Goal: Check status: Check status

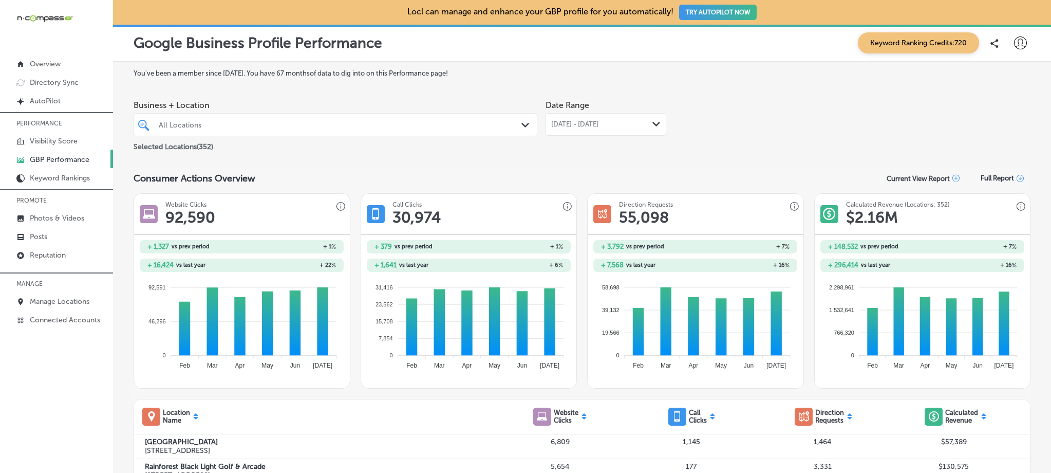
click at [580, 126] on span "[DATE] - [DATE]" at bounding box center [574, 124] width 47 height 8
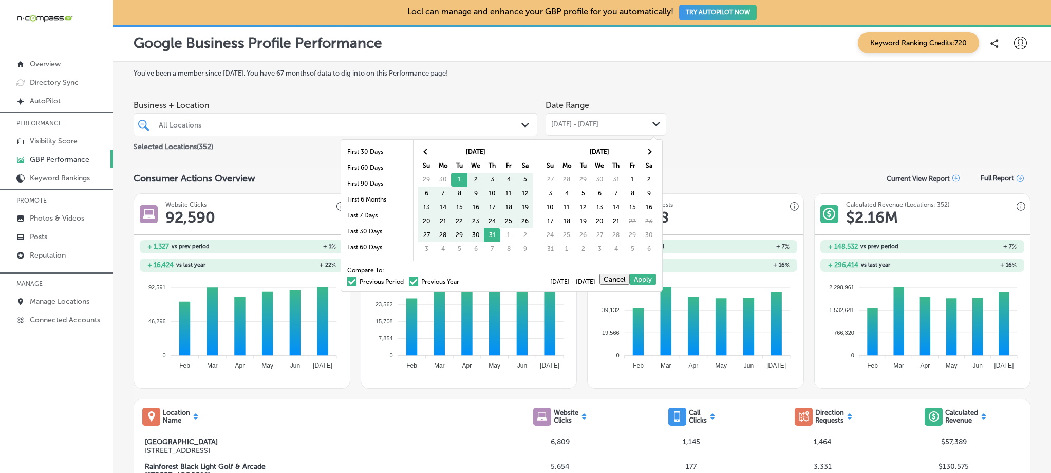
click at [426, 131] on div at bounding box center [318, 125] width 320 height 14
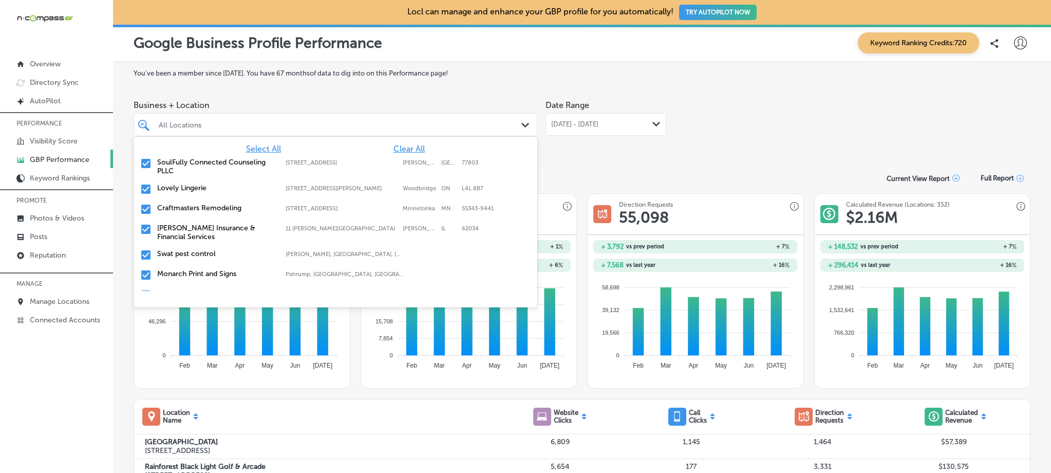
click at [416, 149] on span "Clear All" at bounding box center [409, 149] width 31 height 10
click at [383, 129] on div at bounding box center [318, 125] width 320 height 14
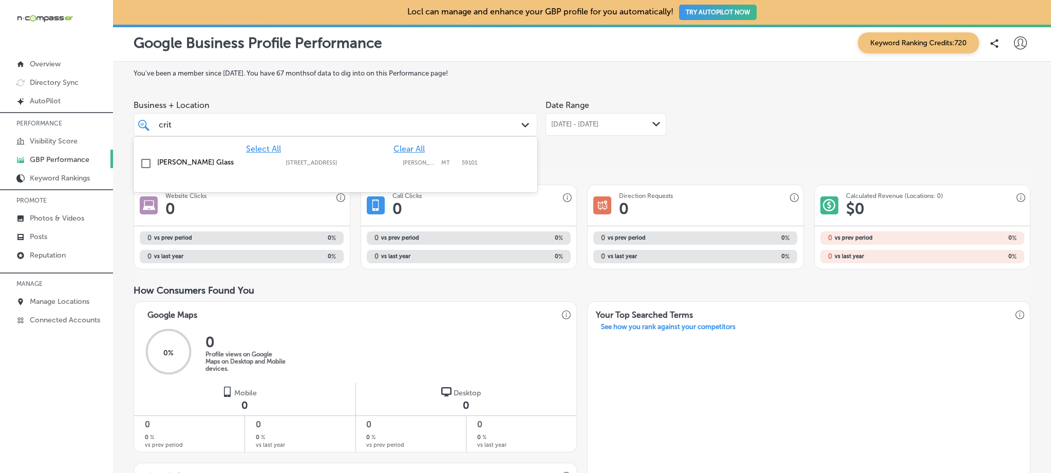
click at [377, 162] on label "[STREET_ADDRESS]" at bounding box center [342, 162] width 112 height 7
type input "crit"
click at [565, 126] on span "[DATE] - [DATE]" at bounding box center [574, 124] width 47 height 8
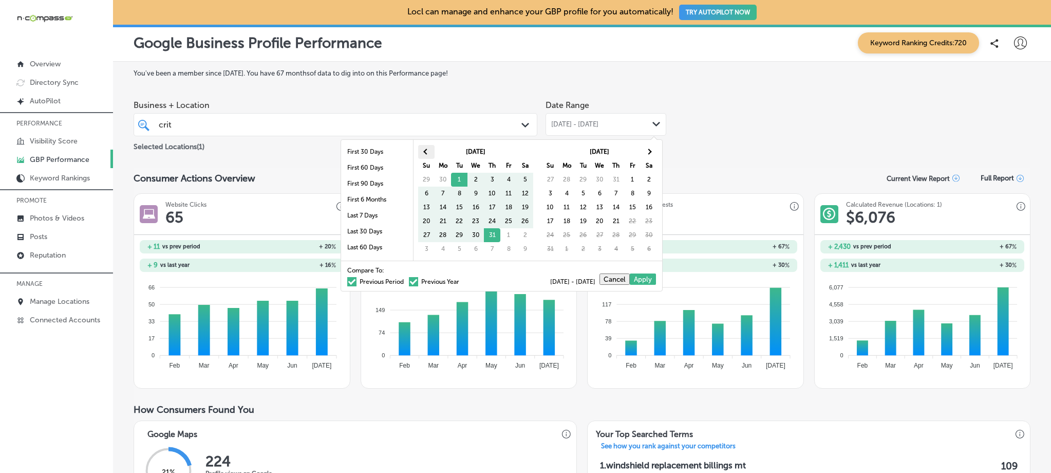
click at [429, 145] on th at bounding box center [426, 152] width 16 height 14
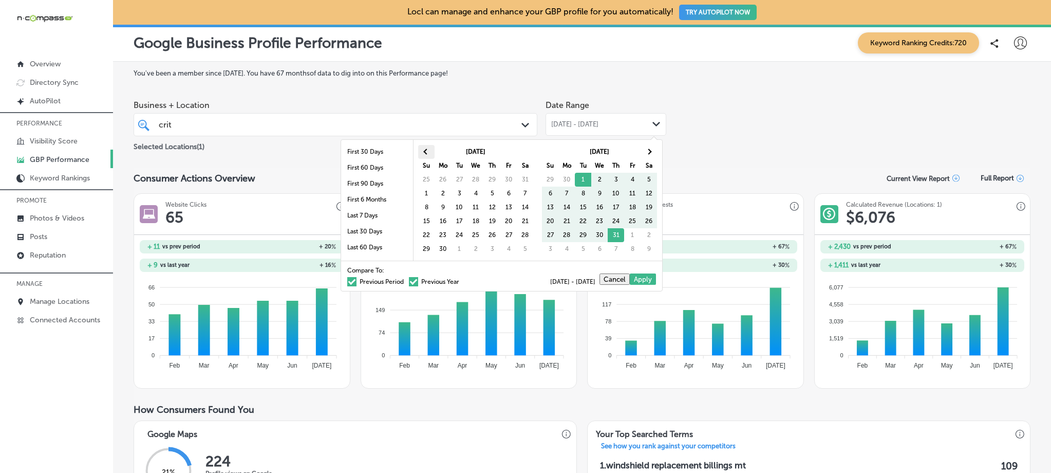
click at [429, 145] on th at bounding box center [426, 152] width 16 height 14
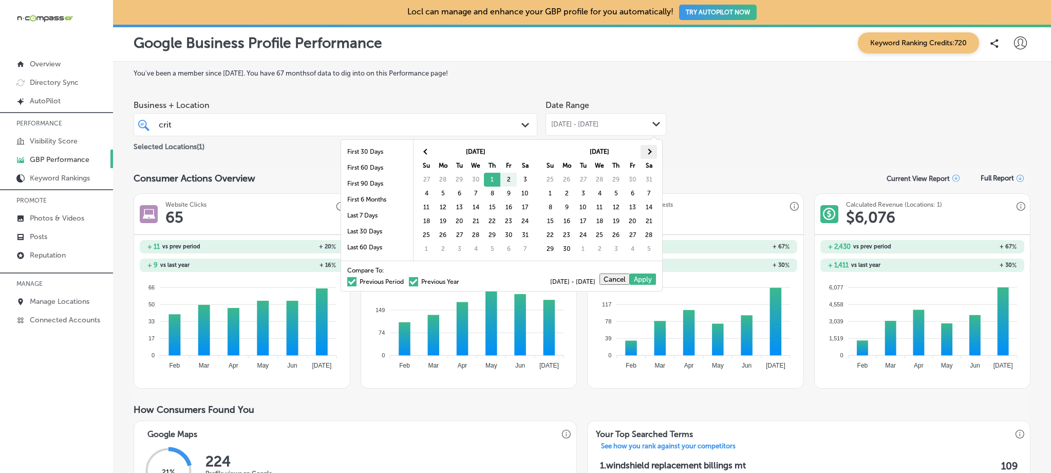
click at [651, 149] on th at bounding box center [649, 152] width 16 height 14
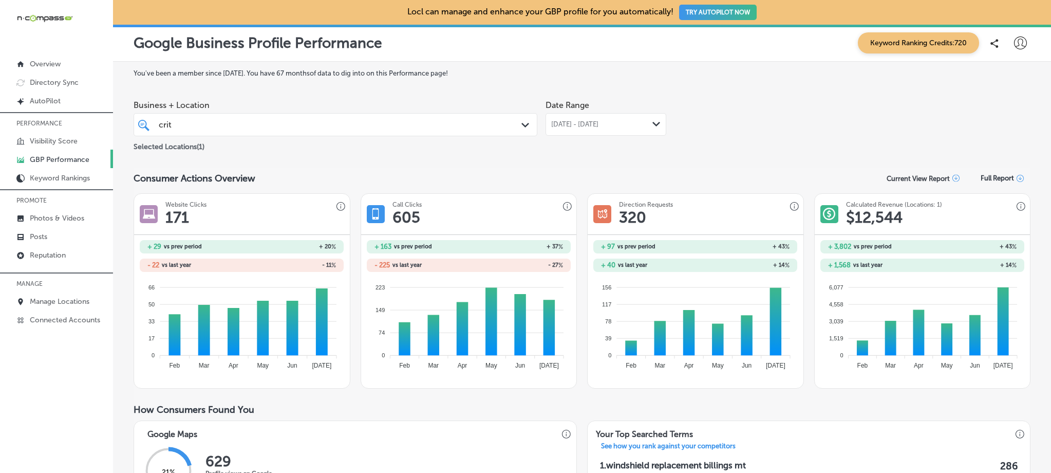
click at [599, 124] on span "[DATE] - [DATE]" at bounding box center [574, 124] width 47 height 8
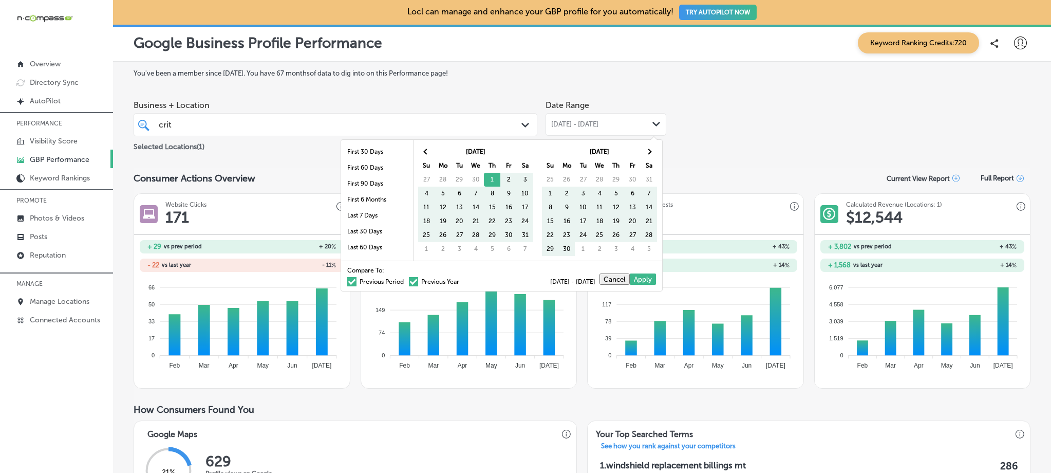
click at [409, 282] on span at bounding box center [413, 281] width 9 height 9
click at [461, 280] on input "Previous Year" at bounding box center [461, 280] width 0 height 0
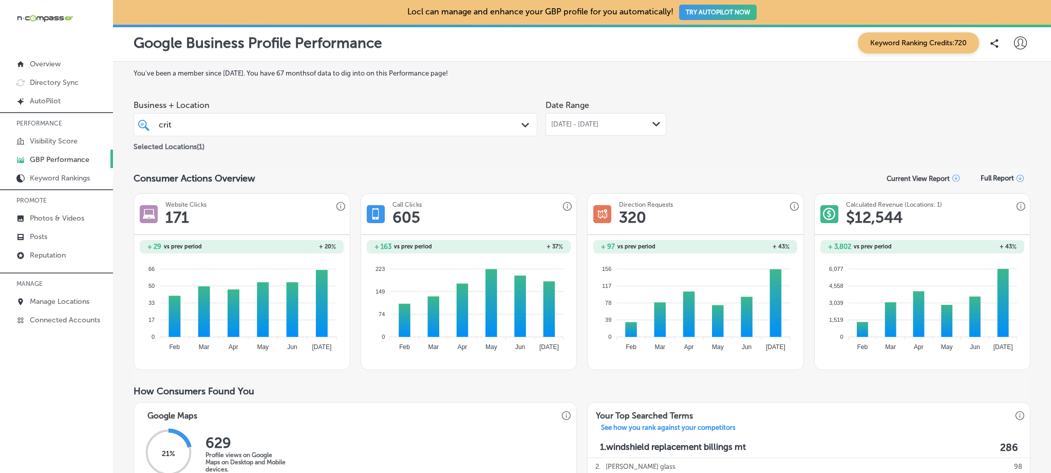
click at [580, 119] on div "[DATE] - [DATE] Path Created with Sketch." at bounding box center [606, 124] width 121 height 23
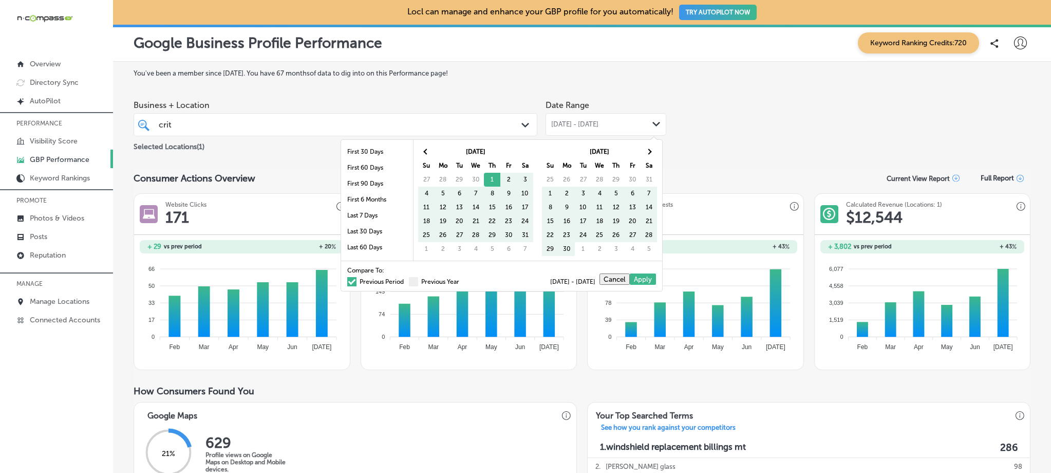
click at [348, 278] on span at bounding box center [351, 281] width 9 height 9
click at [406, 280] on input "Previous Period" at bounding box center [406, 280] width 0 height 0
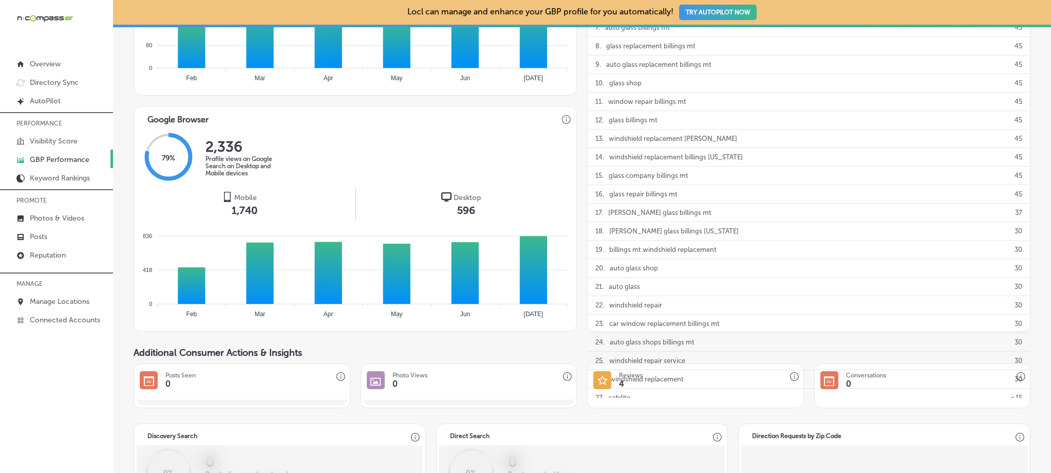
scroll to position [532, 0]
